Goal: Find specific page/section: Find specific page/section

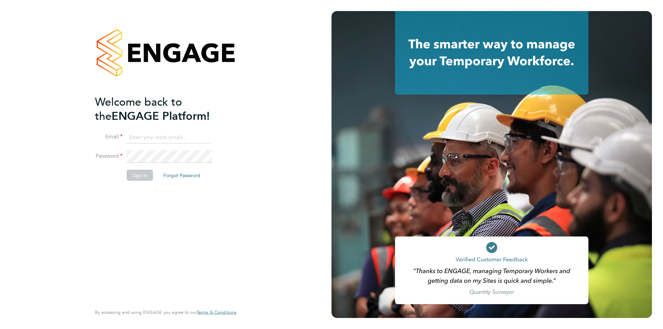
type input "luke.oneill@morganhunt.com"
click at [149, 174] on button "Sign In" at bounding box center [140, 175] width 26 height 11
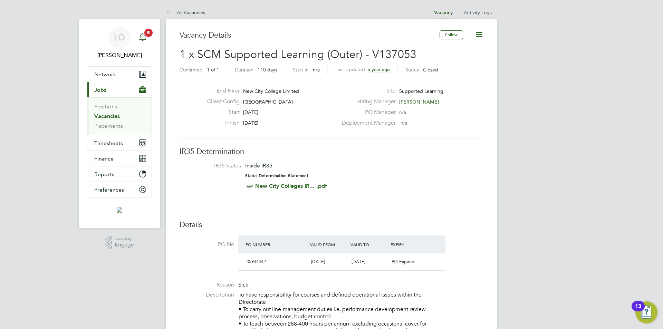
click at [147, 35] on span "5" at bounding box center [148, 33] width 8 height 8
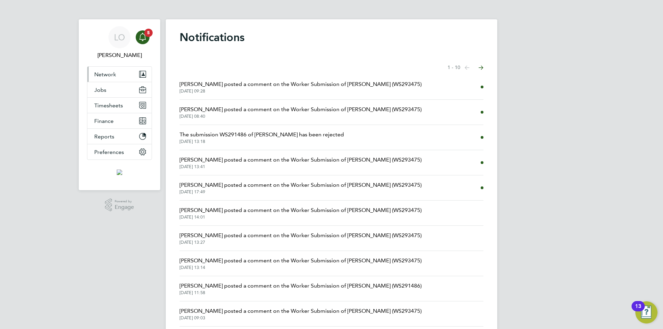
click at [110, 74] on span "Network" at bounding box center [105, 74] width 22 height 7
